Goal: Task Accomplishment & Management: Complete application form

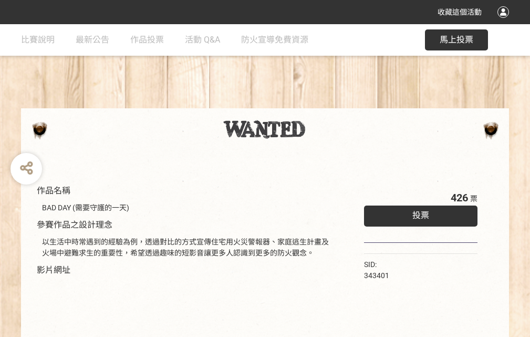
click at [505, 22] on div "收藏這個活動" at bounding box center [265, 12] width 530 height 24
click at [329, 104] on div "作品名稱 BAD DAY (需要守護的一天) 參賽作品之設計理念 以生活中時常遇到的經驗為例，透過對比的方式宣傳住宅用火災警報器、家庭逃生計畫及火場中避難求生…" at bounding box center [265, 245] width 530 height 442
click at [418, 213] on span "投票" at bounding box center [421, 215] width 17 height 10
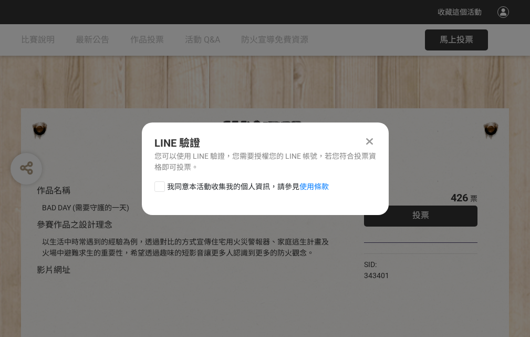
click at [159, 185] on div at bounding box center [160, 186] width 11 height 11
checkbox input "true"
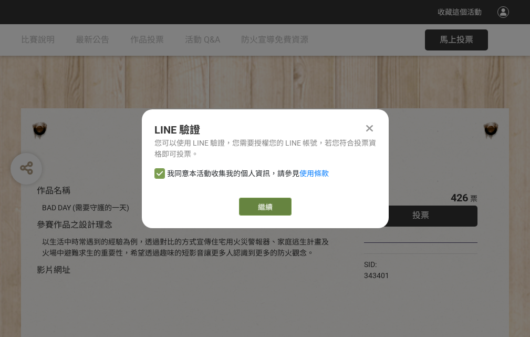
click at [264, 207] on link "繼續" at bounding box center [265, 207] width 53 height 18
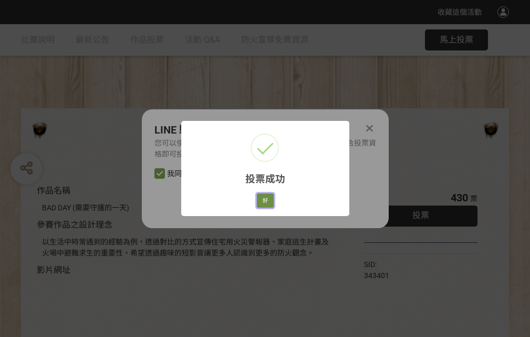
click at [262, 199] on button "好" at bounding box center [265, 200] width 17 height 15
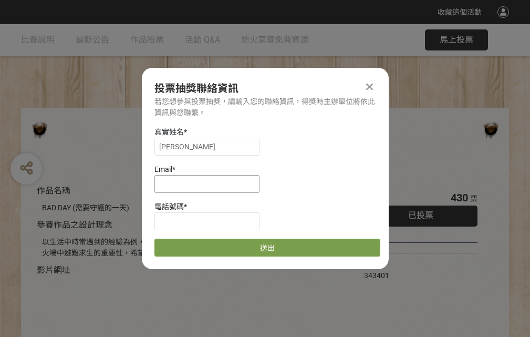
click at [210, 183] on input at bounding box center [207, 184] width 105 height 18
type input "[EMAIL_ADDRESS][DOMAIN_NAME]"
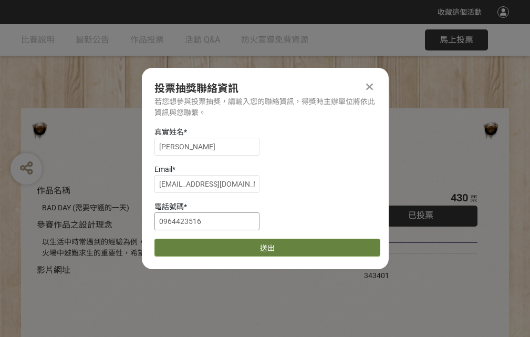
type input "0964423516"
click at [185, 244] on button "送出" at bounding box center [268, 248] width 226 height 18
